Goal: Task Accomplishment & Management: Complete application form

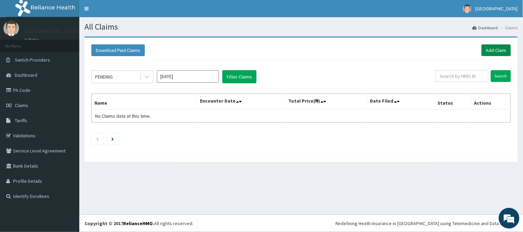
click at [491, 49] on link "Add Claim" at bounding box center [495, 50] width 29 height 12
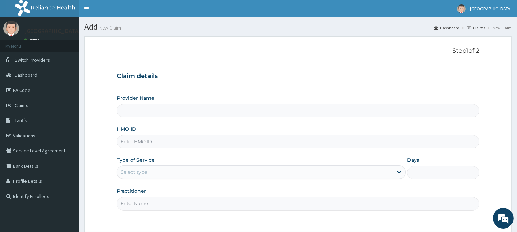
drag, startPoint x: 0, startPoint y: 0, endPoint x: 236, endPoint y: 146, distance: 277.3
click at [236, 146] on input "HMO ID" at bounding box center [298, 141] width 363 height 13
type input "FSR"
type input "[GEOGRAPHIC_DATA]"
type input "FSR/10004/A"
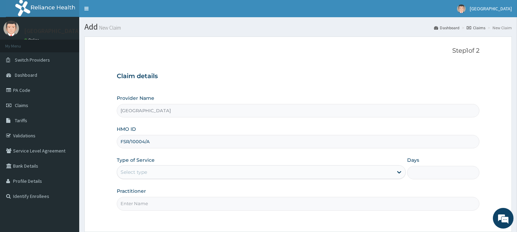
click at [221, 174] on div "Select type" at bounding box center [255, 172] width 276 height 11
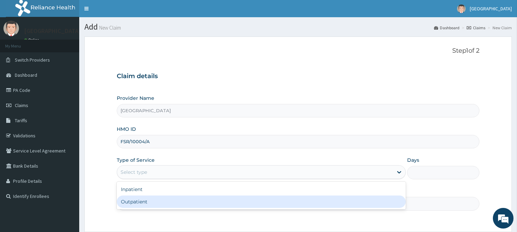
click at [201, 203] on div "Outpatient" at bounding box center [261, 202] width 289 height 12
type input "1"
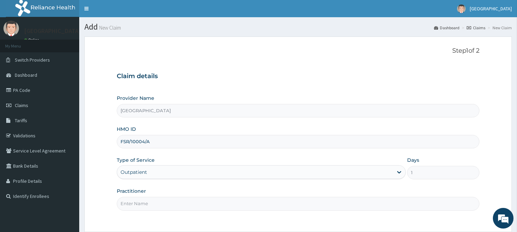
click at [201, 203] on input "Practitioner" at bounding box center [298, 203] width 363 height 13
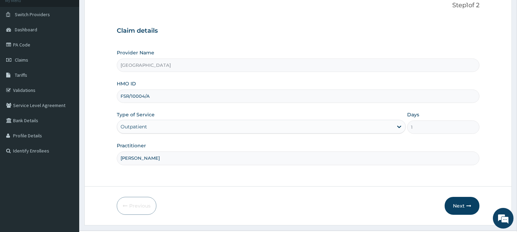
scroll to position [61, 0]
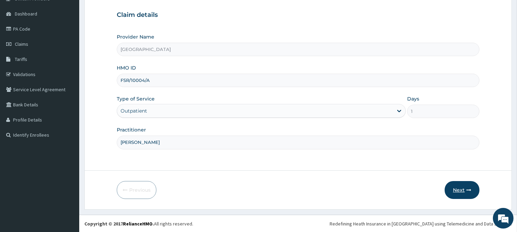
type input "[PERSON_NAME]"
click at [468, 188] on icon "button" at bounding box center [468, 190] width 5 height 5
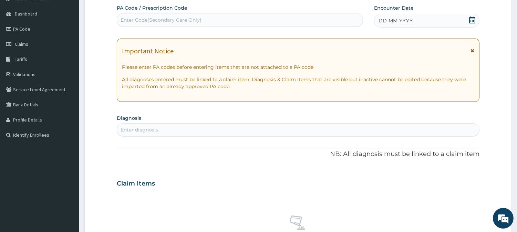
click at [388, 21] on span "DD-MM-YYYY" at bounding box center [396, 20] width 34 height 7
click at [267, 129] on div "Enter diagnosis" at bounding box center [298, 129] width 362 height 11
type input "HEAD"
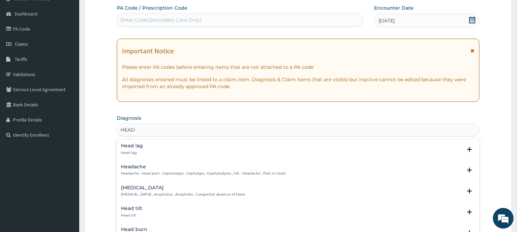
click at [235, 168] on h4 "Headache" at bounding box center [203, 166] width 165 height 5
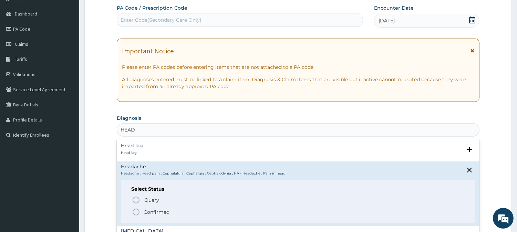
click at [160, 213] on p "Confirmed" at bounding box center [157, 212] width 26 height 7
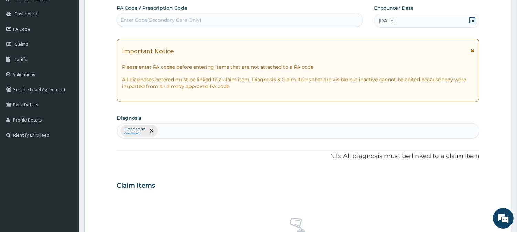
scroll to position [264, 0]
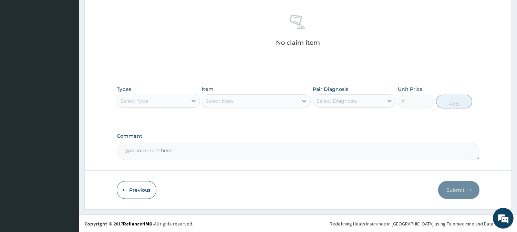
click at [161, 102] on div "Select Type" at bounding box center [152, 100] width 70 height 11
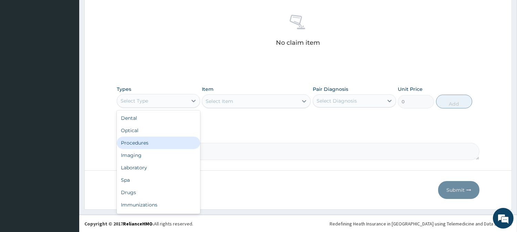
click at [147, 140] on div "Procedures" at bounding box center [158, 143] width 83 height 12
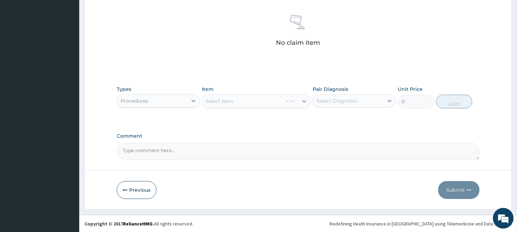
click at [325, 103] on div "Select Diagnosis" at bounding box center [337, 100] width 40 height 7
click at [324, 113] on div "Headache" at bounding box center [354, 119] width 83 height 14
checkbox input "true"
click at [252, 95] on div "Select Item" at bounding box center [256, 101] width 109 height 14
click at [249, 99] on div "Select Item" at bounding box center [256, 101] width 109 height 14
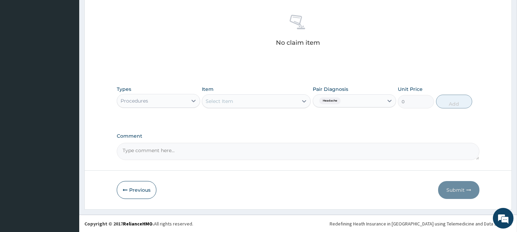
click at [249, 99] on div "Select Item" at bounding box center [250, 101] width 96 height 11
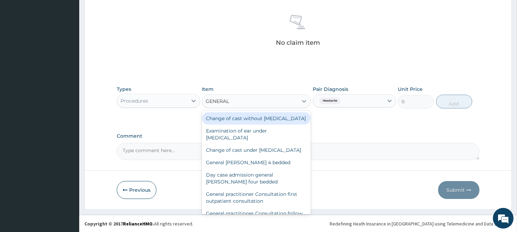
type input "GENERAL P"
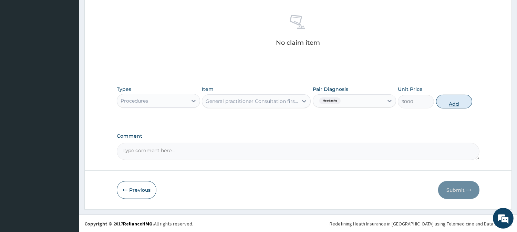
click at [463, 102] on button "Add" at bounding box center [454, 102] width 36 height 14
type input "0"
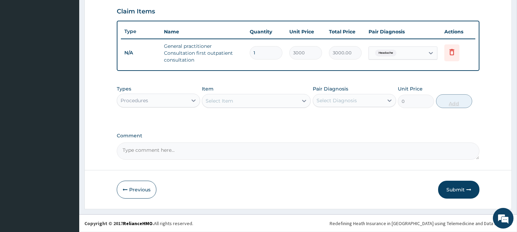
scroll to position [235, 0]
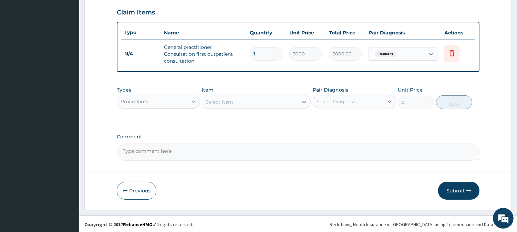
click at [192, 96] on div at bounding box center [193, 101] width 12 height 12
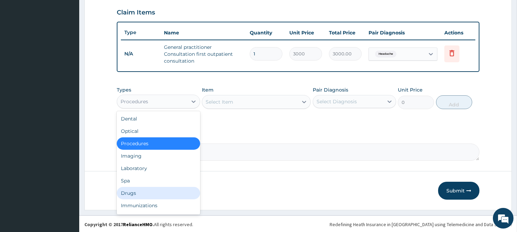
click at [142, 188] on div "Drugs" at bounding box center [158, 193] width 83 height 12
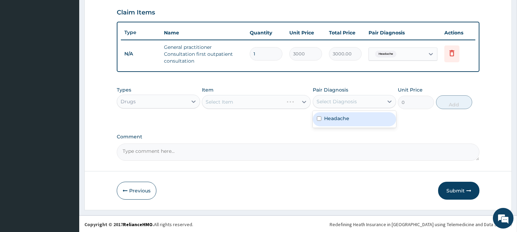
click at [357, 100] on div "Select Diagnosis" at bounding box center [348, 101] width 70 height 11
click at [348, 123] on div "Headache" at bounding box center [354, 119] width 83 height 14
checkbox input "true"
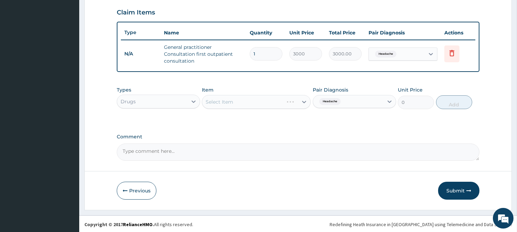
click at [259, 96] on div "Select Item" at bounding box center [256, 102] width 109 height 14
click at [250, 100] on div "Select Item" at bounding box center [256, 102] width 109 height 14
click at [250, 100] on div "Select Item" at bounding box center [250, 101] width 96 height 11
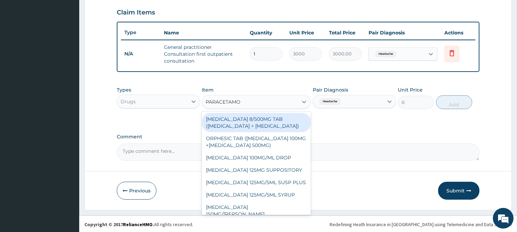
type input "[MEDICAL_DATA]"
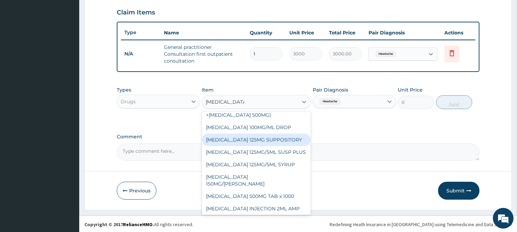
scroll to position [46, 0]
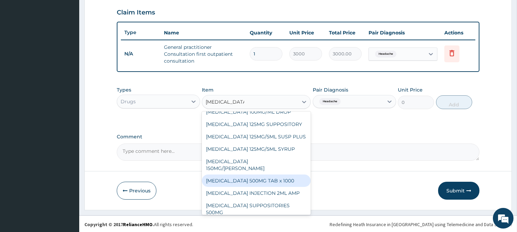
click at [293, 187] on div "[MEDICAL_DATA] 500MG TAB x 1000" at bounding box center [256, 181] width 109 height 12
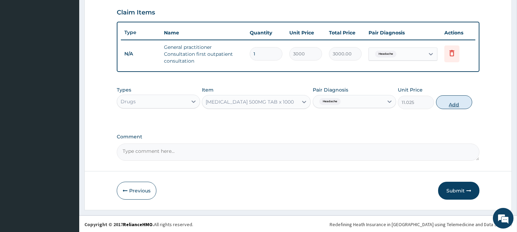
click at [448, 105] on button "Add" at bounding box center [454, 102] width 36 height 14
type input "0"
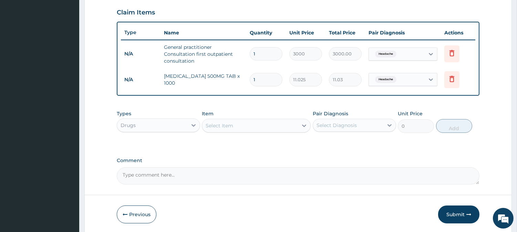
type input "18"
type input "198.45"
type input "18"
click at [463, 217] on button "Submit" at bounding box center [458, 215] width 41 height 18
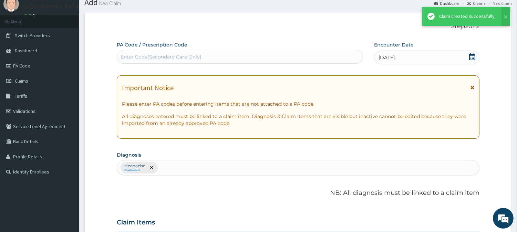
scroll to position [235, 0]
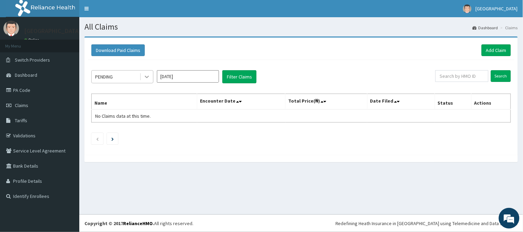
click at [150, 80] on div at bounding box center [147, 77] width 12 height 12
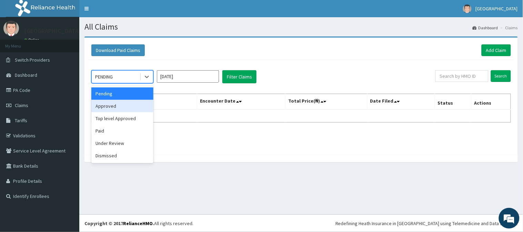
click at [132, 106] on div "Approved" at bounding box center [122, 106] width 62 height 12
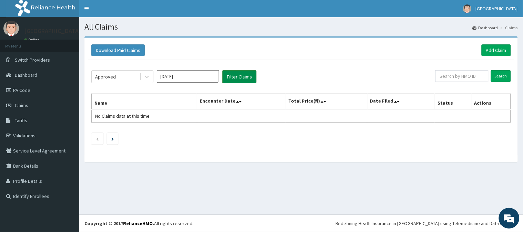
click at [241, 77] on button "Filter Claims" at bounding box center [239, 76] width 34 height 13
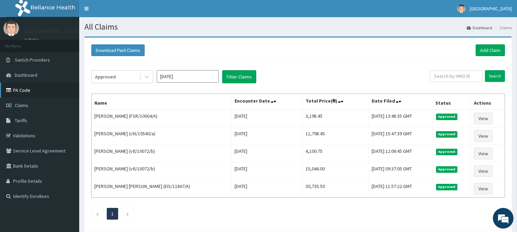
click at [51, 91] on link "PA Code" at bounding box center [39, 90] width 79 height 15
